Goal: Task Accomplishment & Management: Use online tool/utility

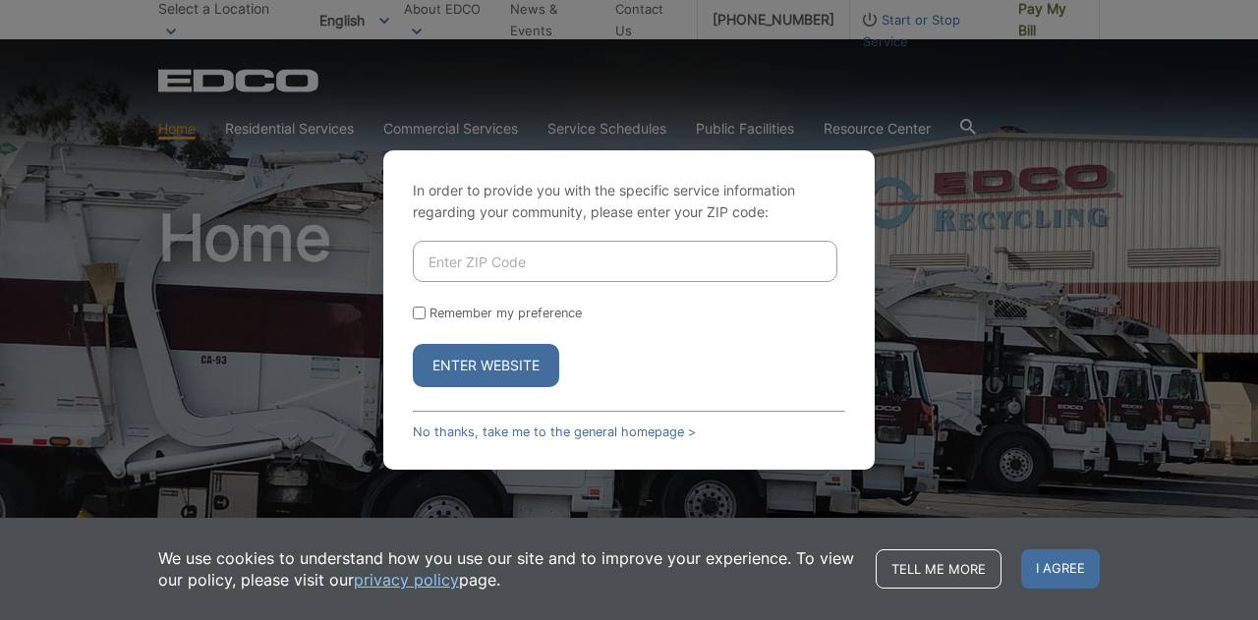
click at [511, 268] on input "Enter ZIP Code" at bounding box center [625, 261] width 425 height 41
type input "92019"
click at [511, 365] on button "Enter Website" at bounding box center [486, 365] width 146 height 43
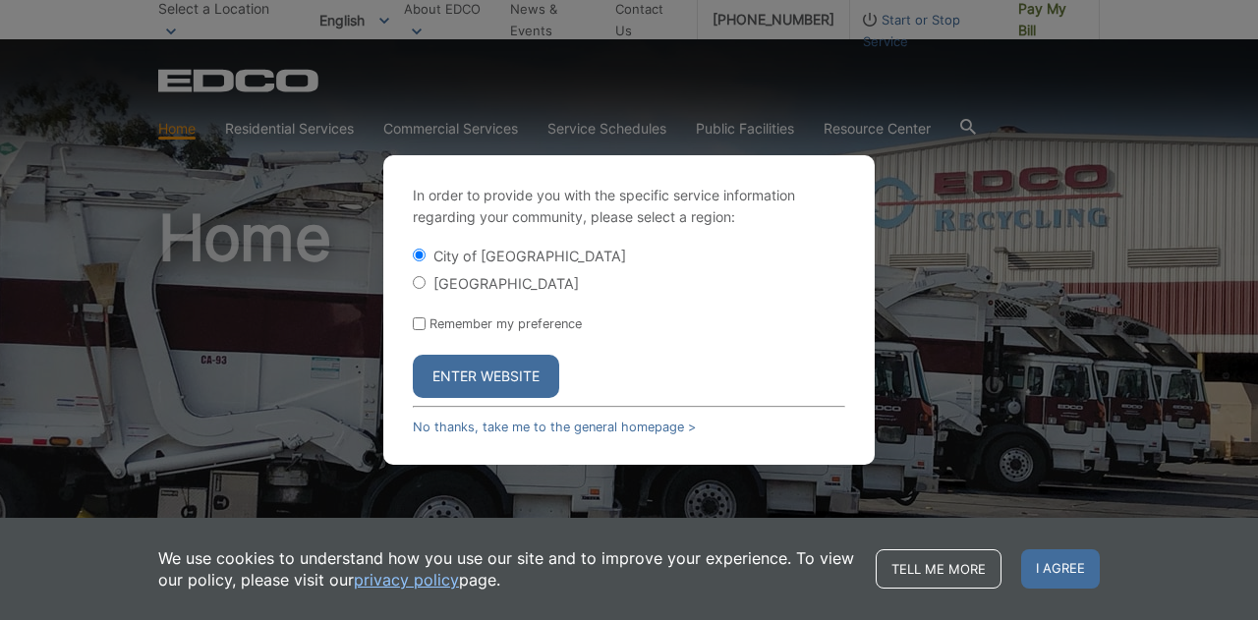
click at [485, 373] on button "Enter Website" at bounding box center [486, 376] width 146 height 43
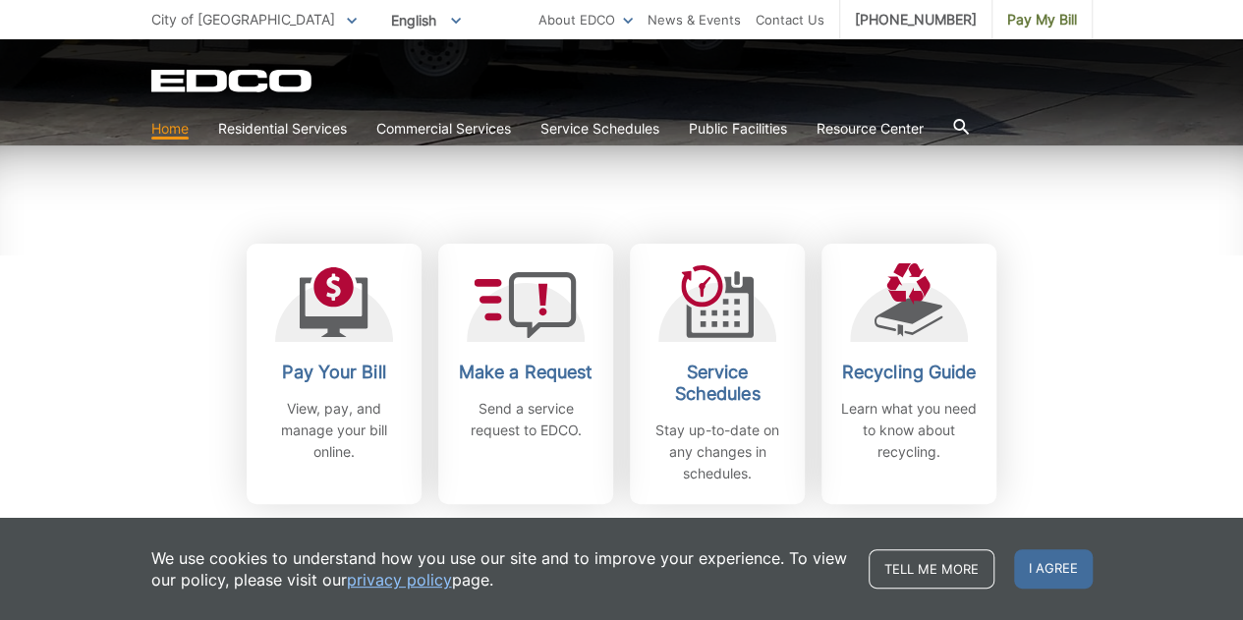
scroll to position [590, 0]
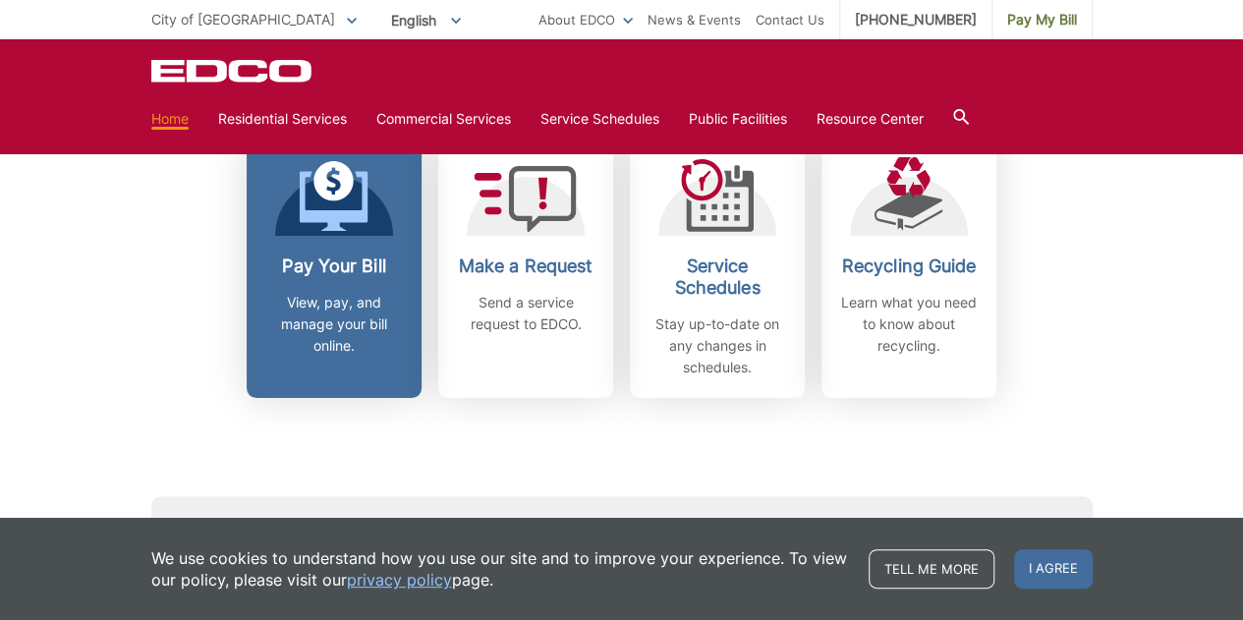
click at [333, 258] on h2 "Pay Your Bill" at bounding box center [333, 267] width 145 height 22
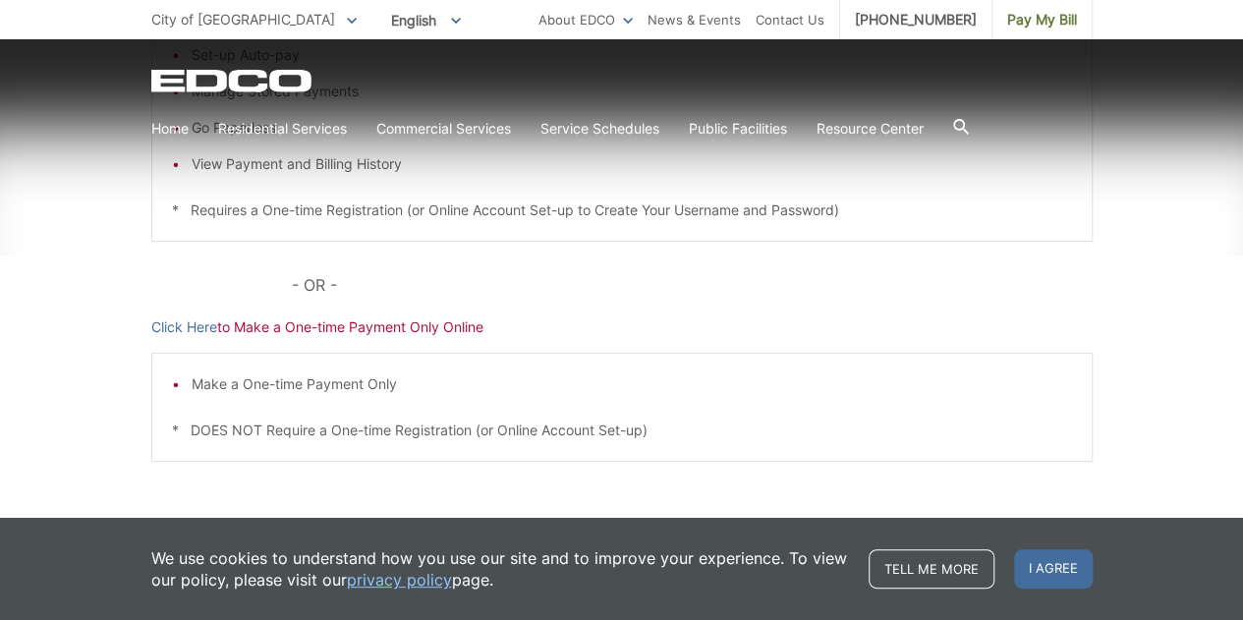
scroll to position [590, 0]
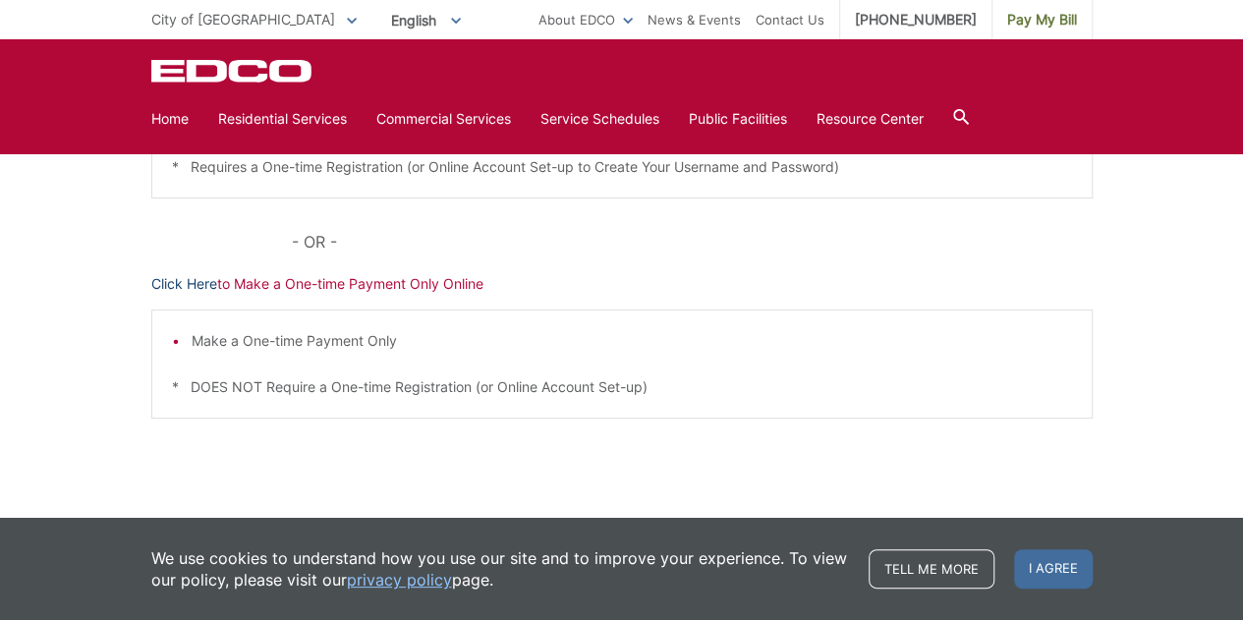
click at [164, 280] on link "Click Here" at bounding box center [184, 284] width 66 height 22
